Goal: Task Accomplishment & Management: Use online tool/utility

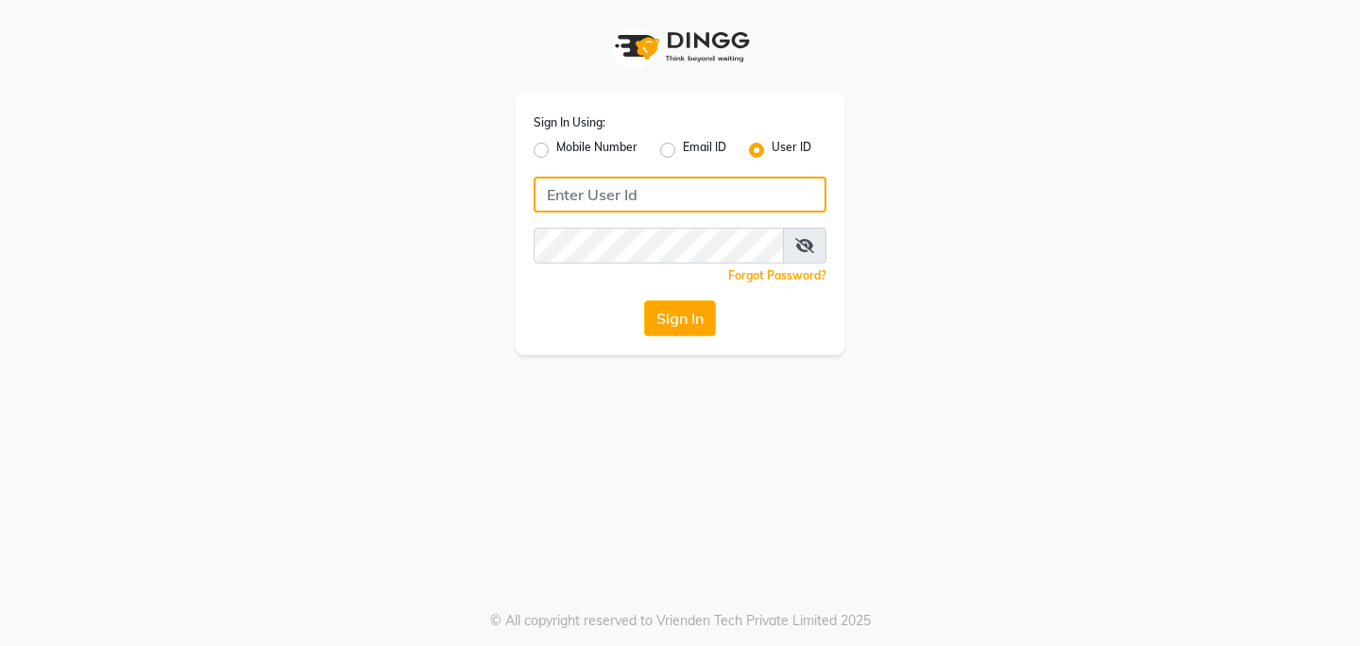
click at [670, 178] on input "Username" at bounding box center [680, 195] width 293 height 36
type input "[PERSON_NAME]"
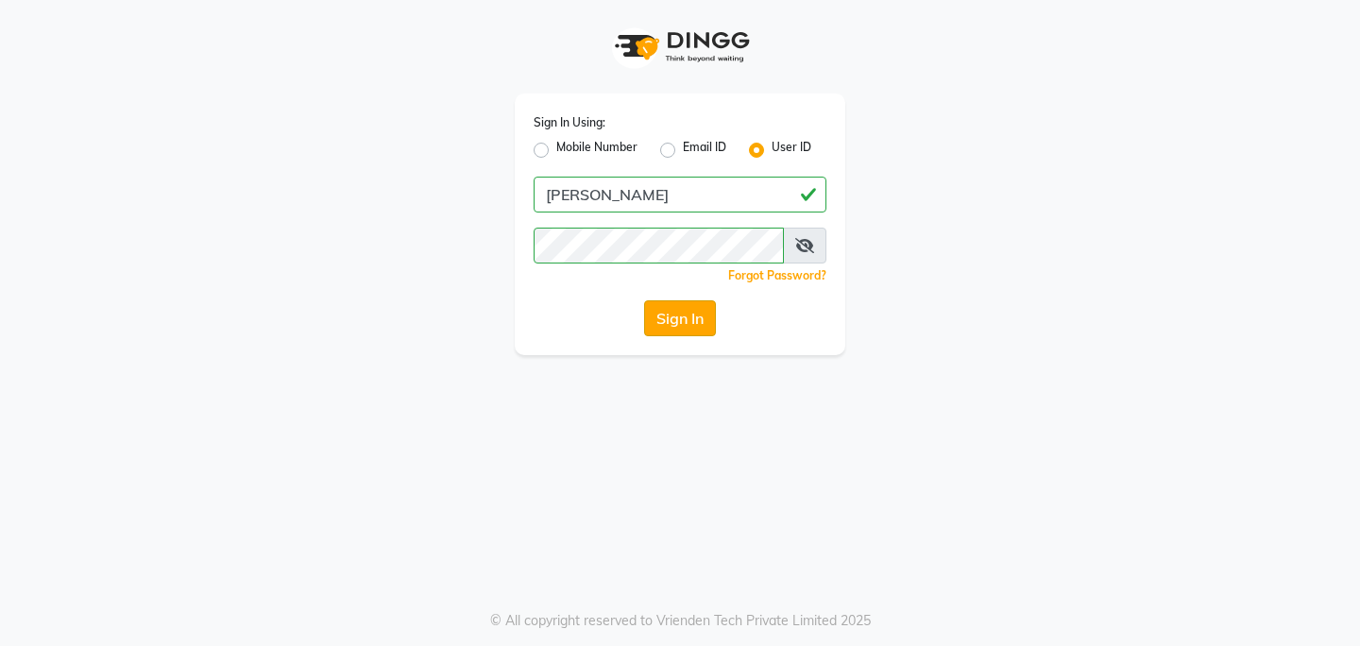
click at [674, 315] on button "Sign In" at bounding box center [680, 318] width 72 height 36
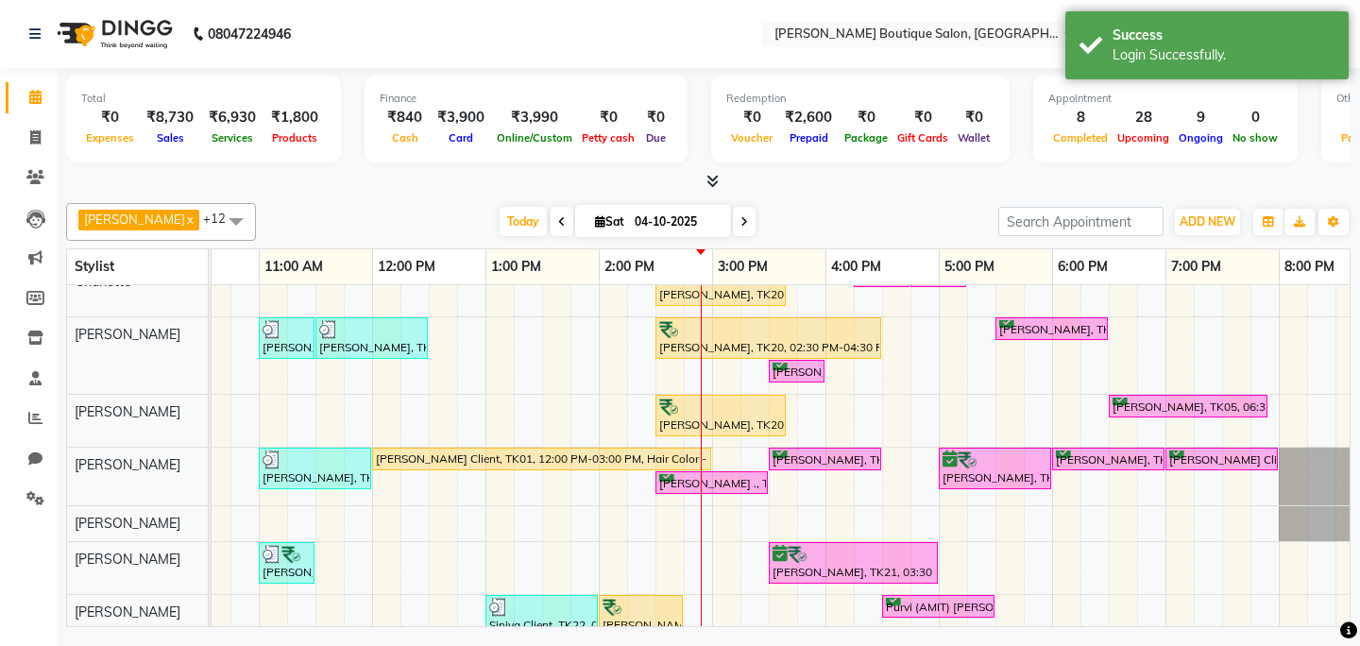
scroll to position [0, 352]
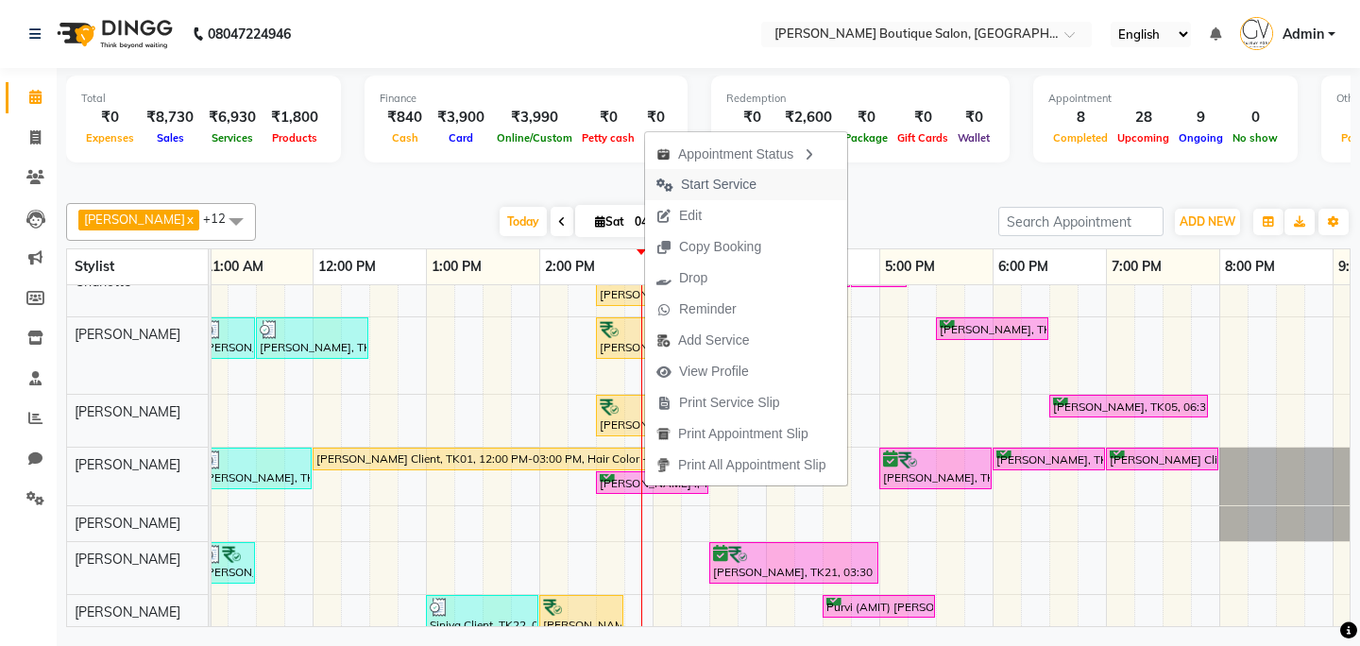
click at [742, 178] on span "Start Service" at bounding box center [719, 185] width 76 height 20
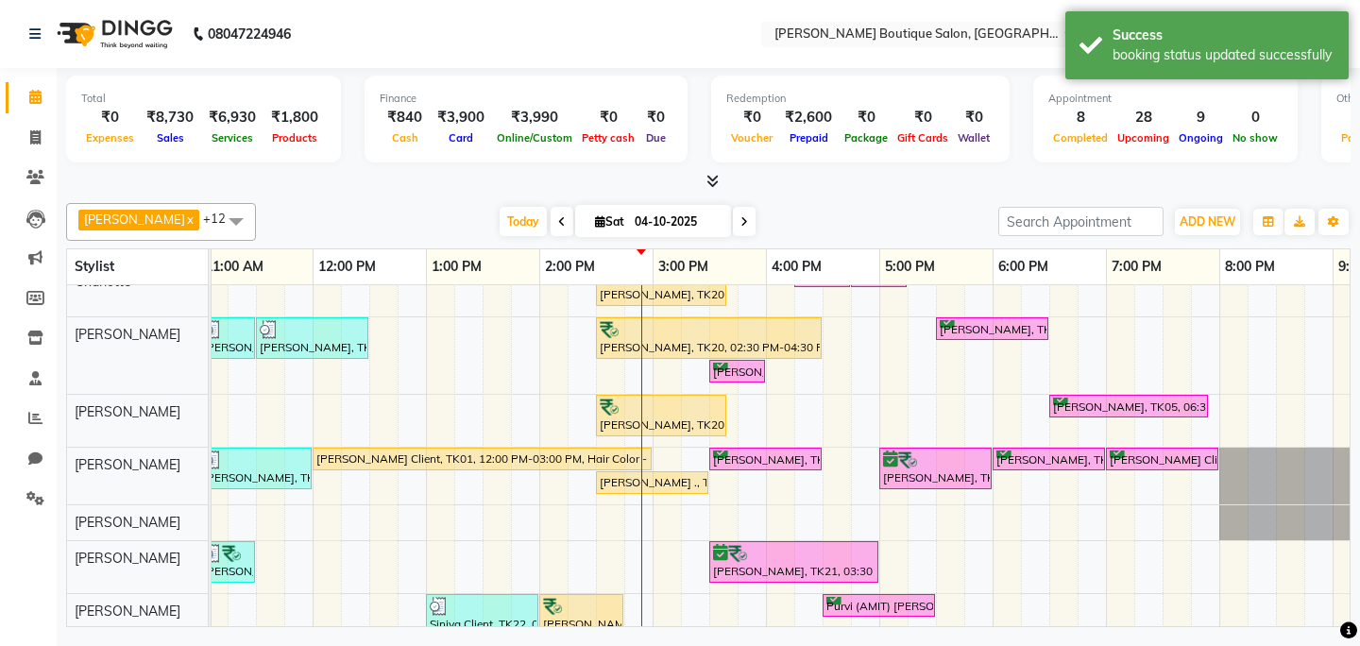
scroll to position [295, 0]
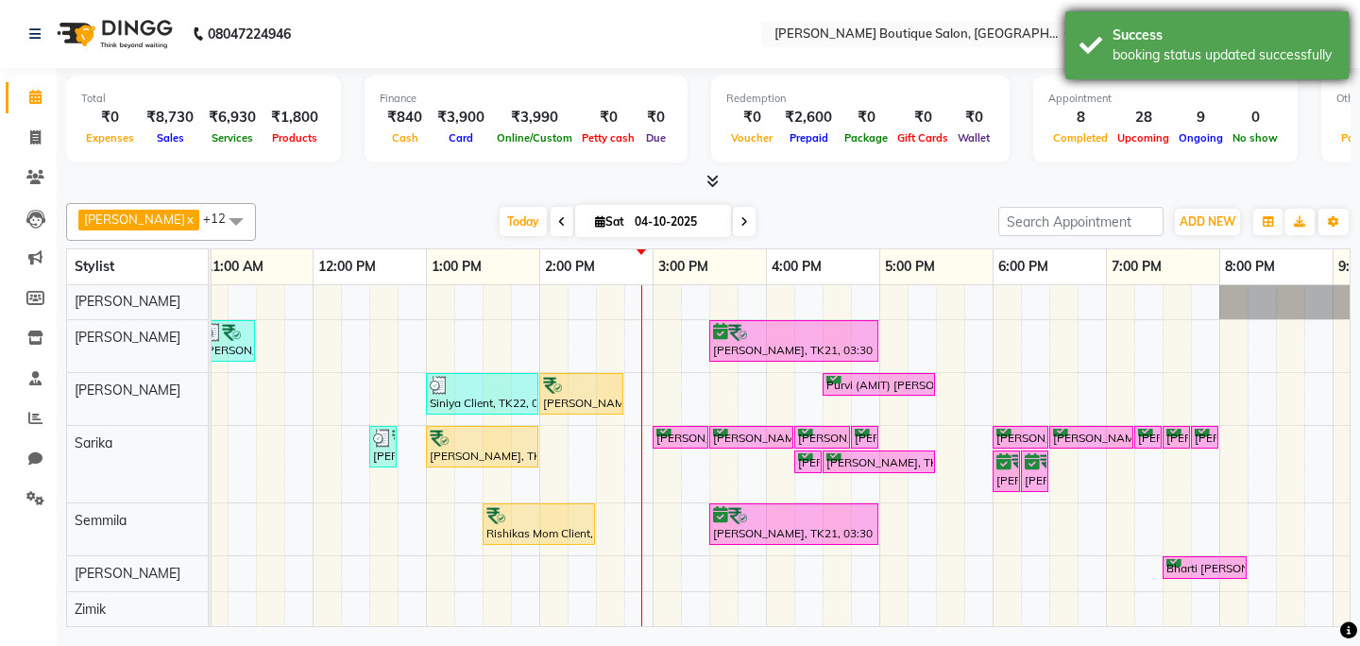
click at [1225, 35] on div "Success" at bounding box center [1223, 35] width 222 height 20
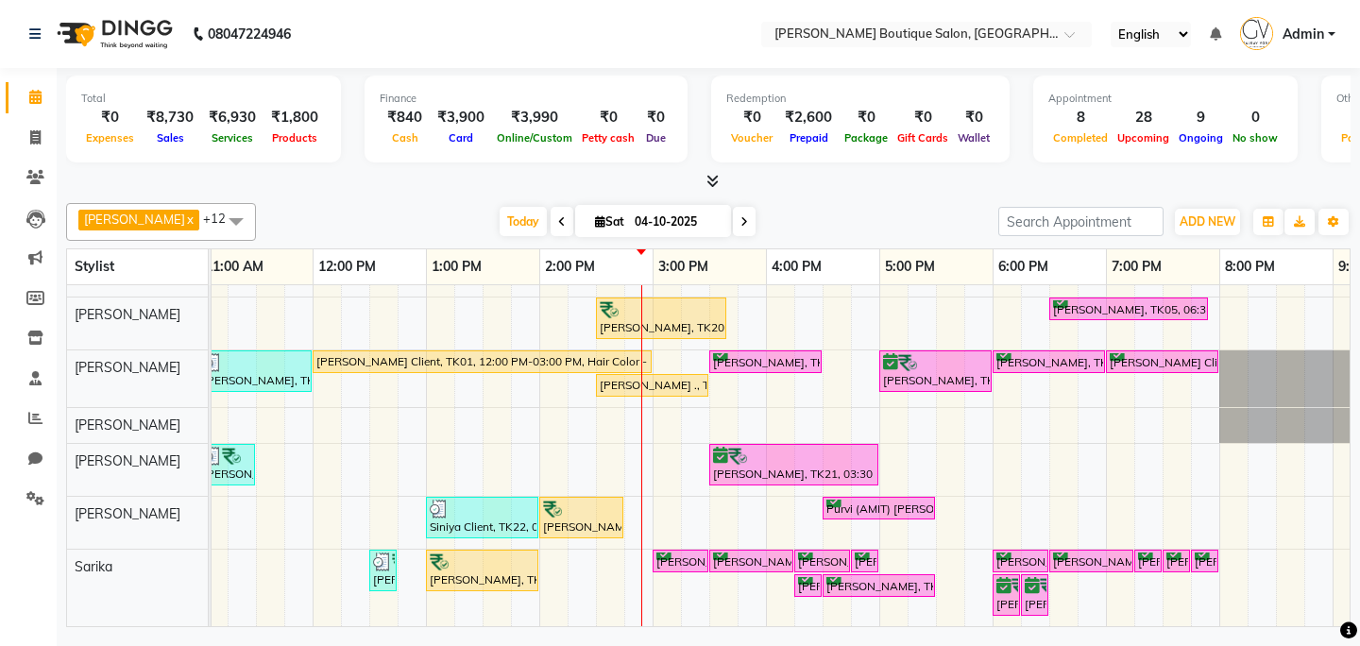
scroll to position [0, 0]
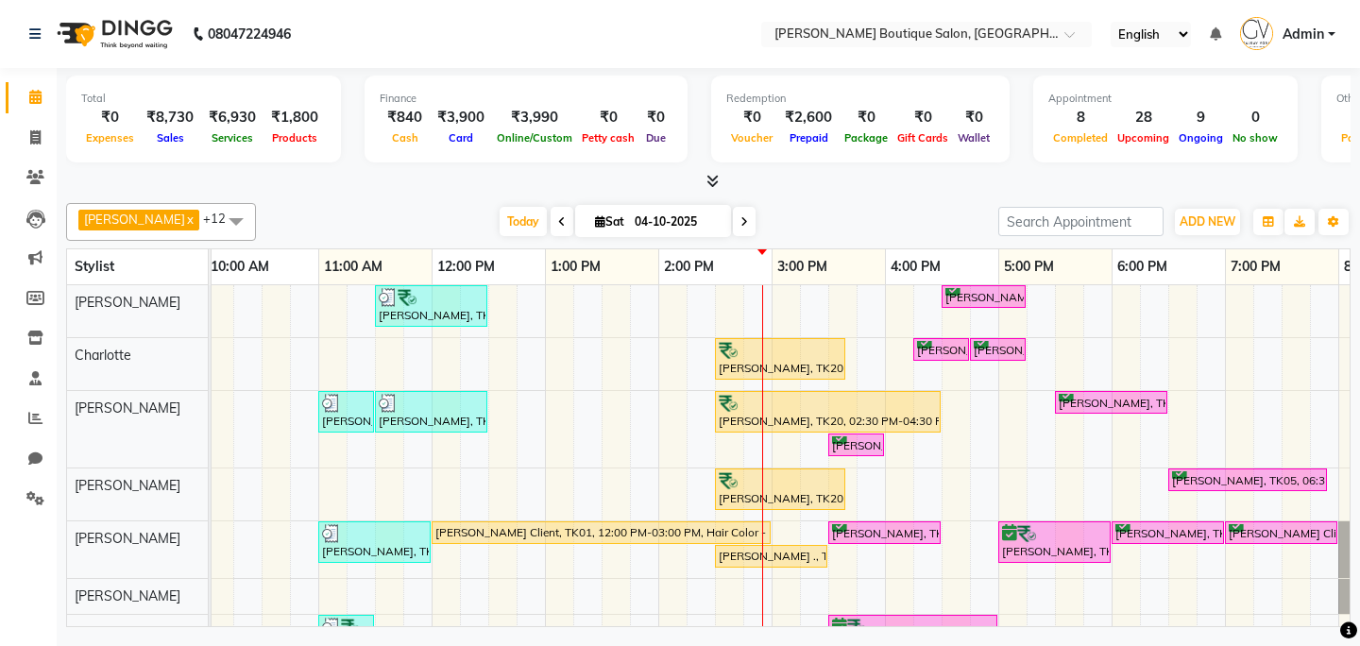
click at [1313, 31] on span "Admin" at bounding box center [1303, 35] width 42 height 20
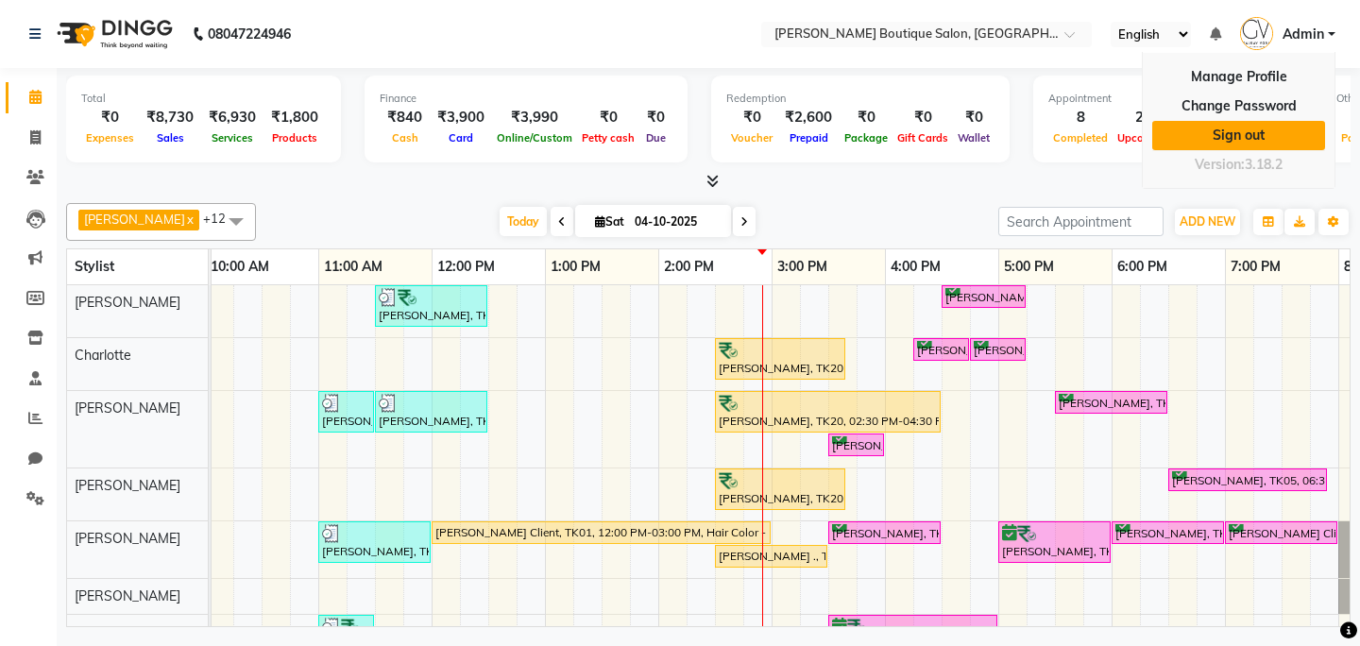
click at [1228, 138] on link "Sign out" at bounding box center [1238, 135] width 173 height 29
